Goal: Task Accomplishment & Management: Complete application form

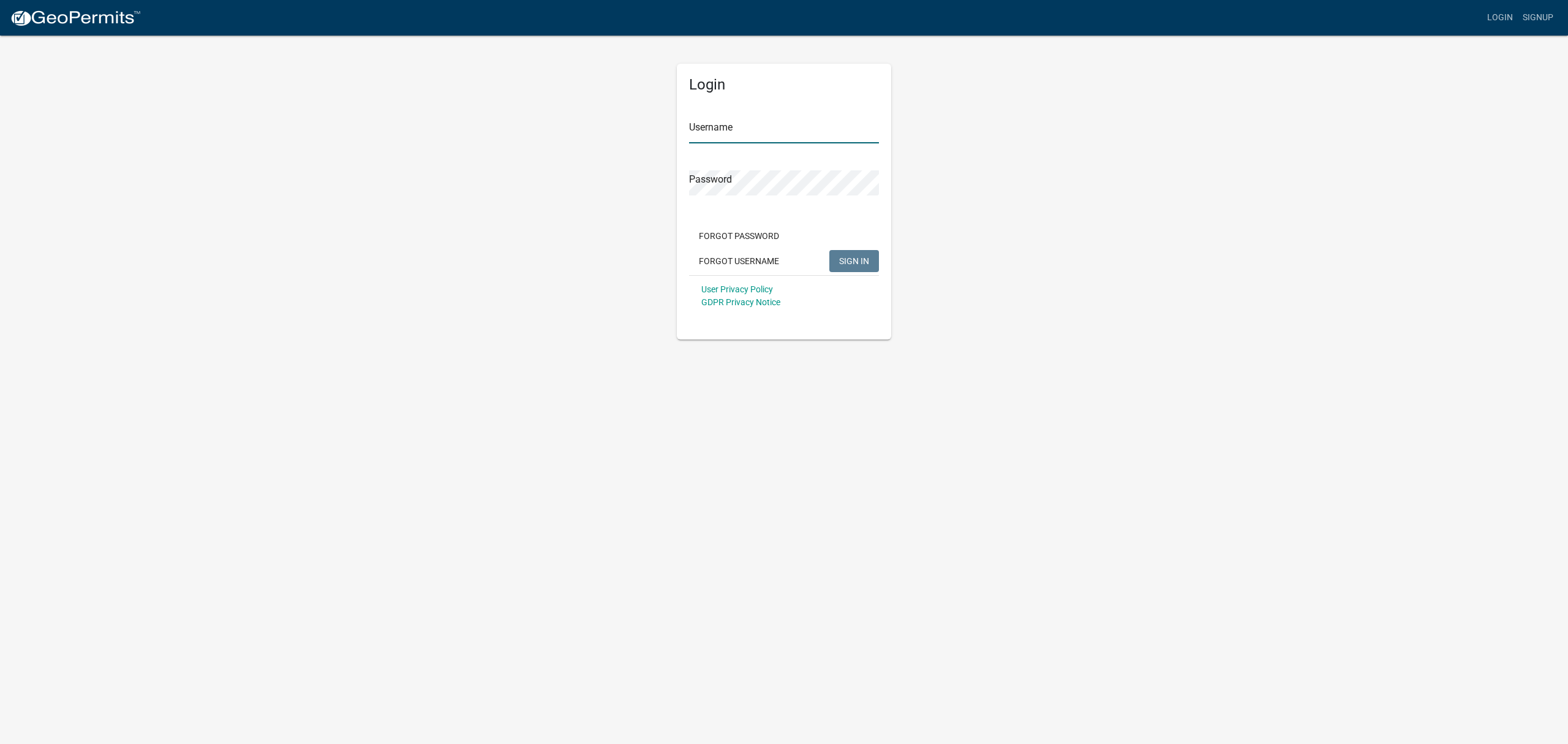
type input "Sshaughnessy"
click at [865, 257] on span "SIGN IN" at bounding box center [854, 260] width 30 height 10
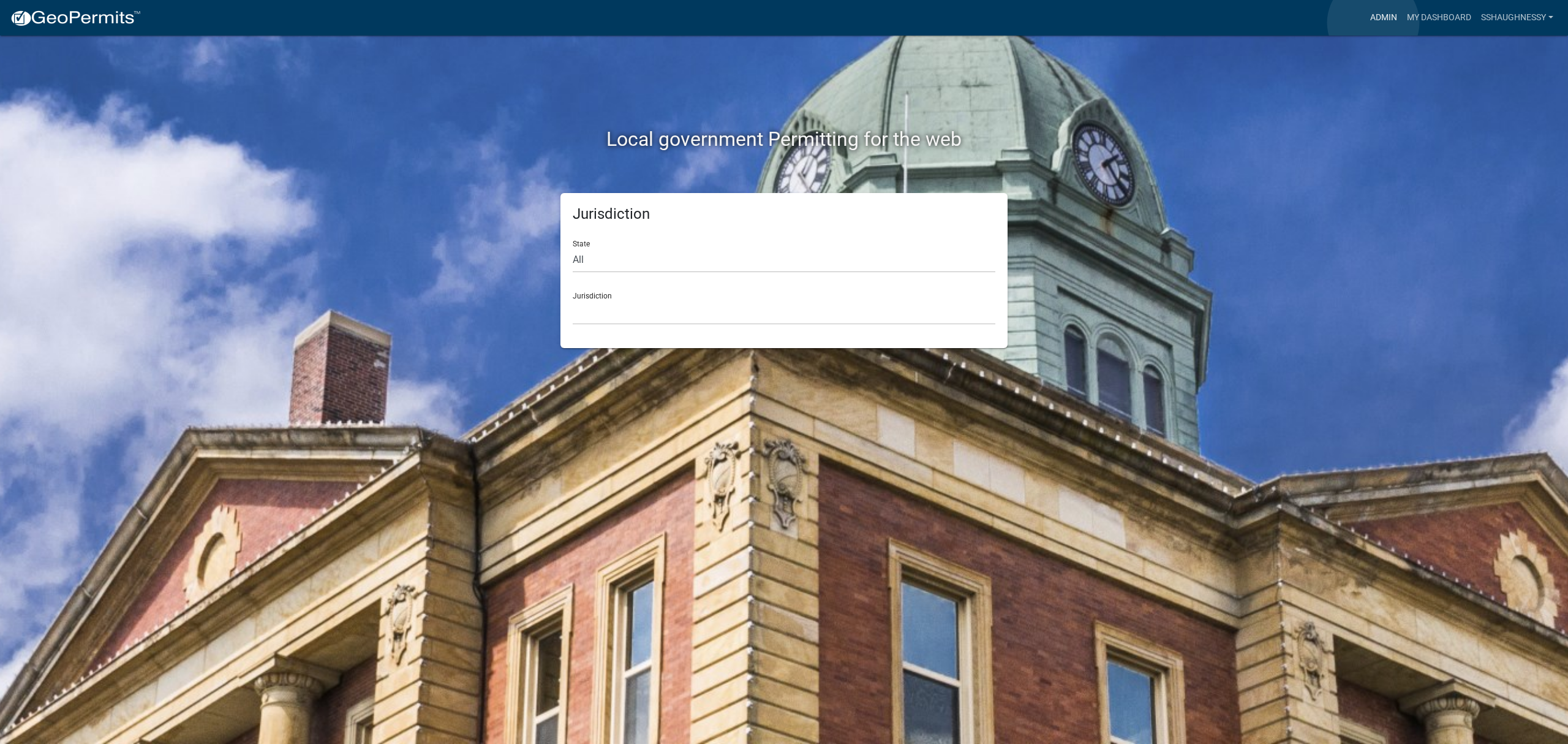
click at [1373, 23] on link "Admin" at bounding box center [1384, 18] width 37 height 23
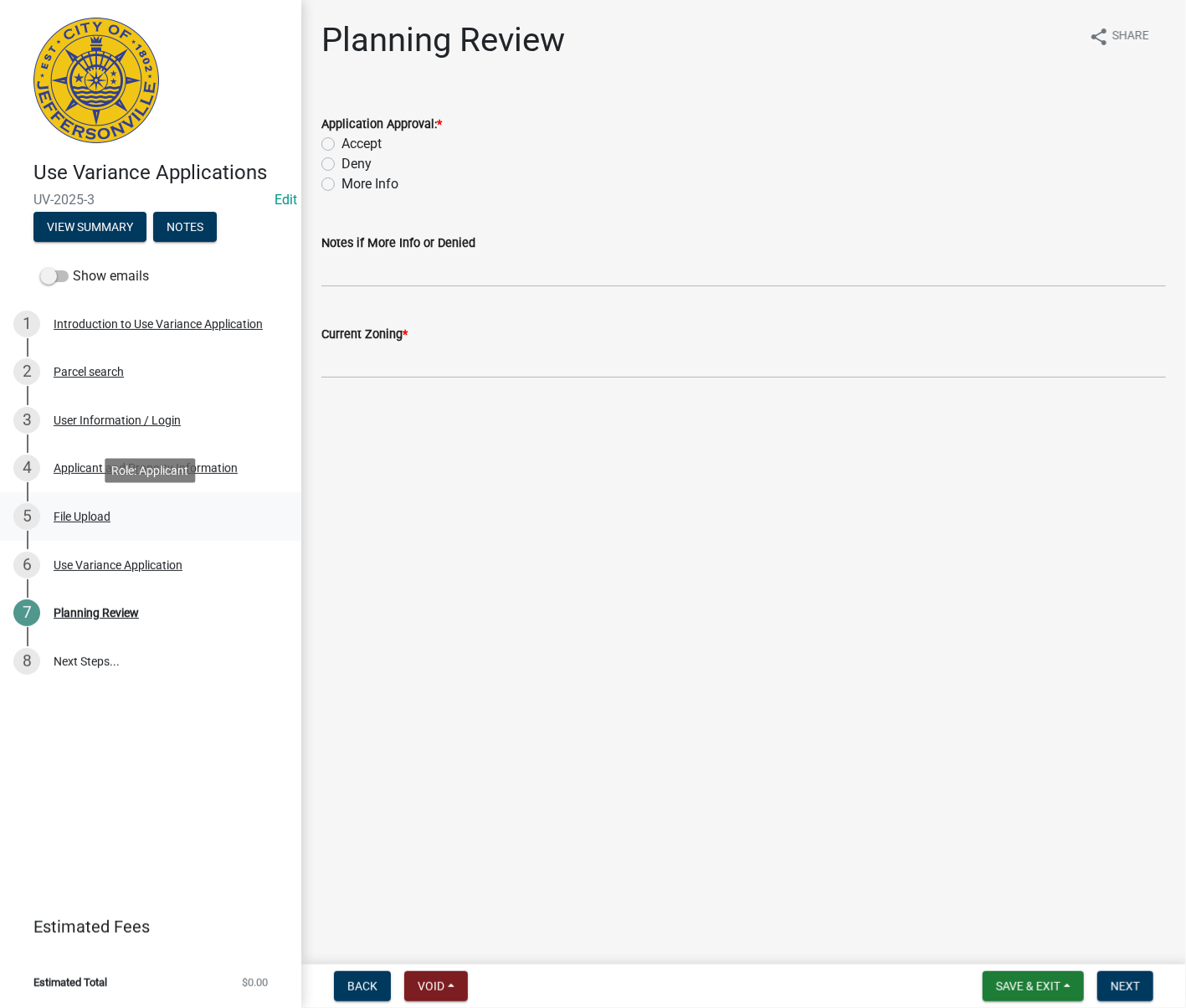
click at [45, 497] on link "5 File Upload" at bounding box center [151, 517] width 302 height 49
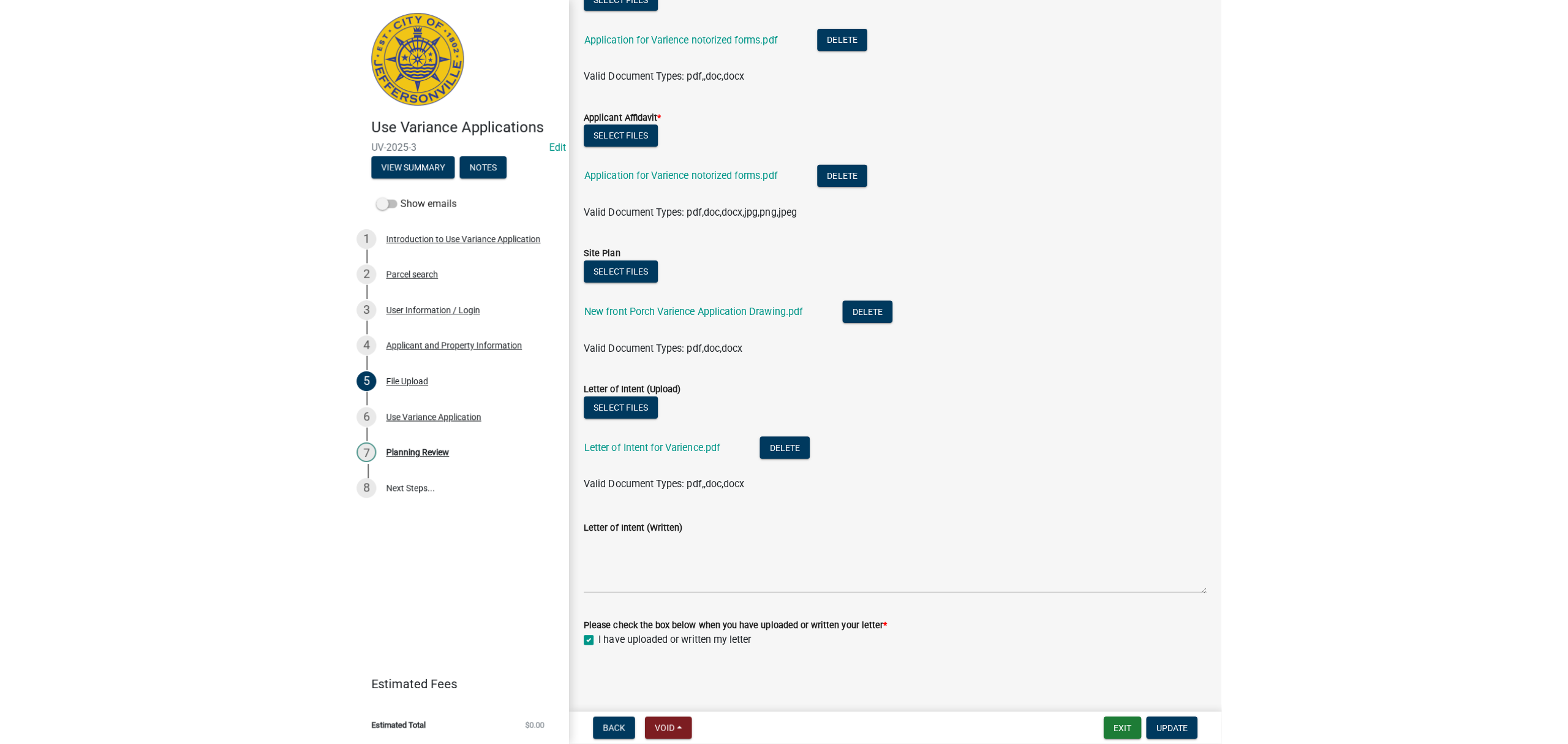
scroll to position [409, 0]
